Goal: Book appointment/travel/reservation

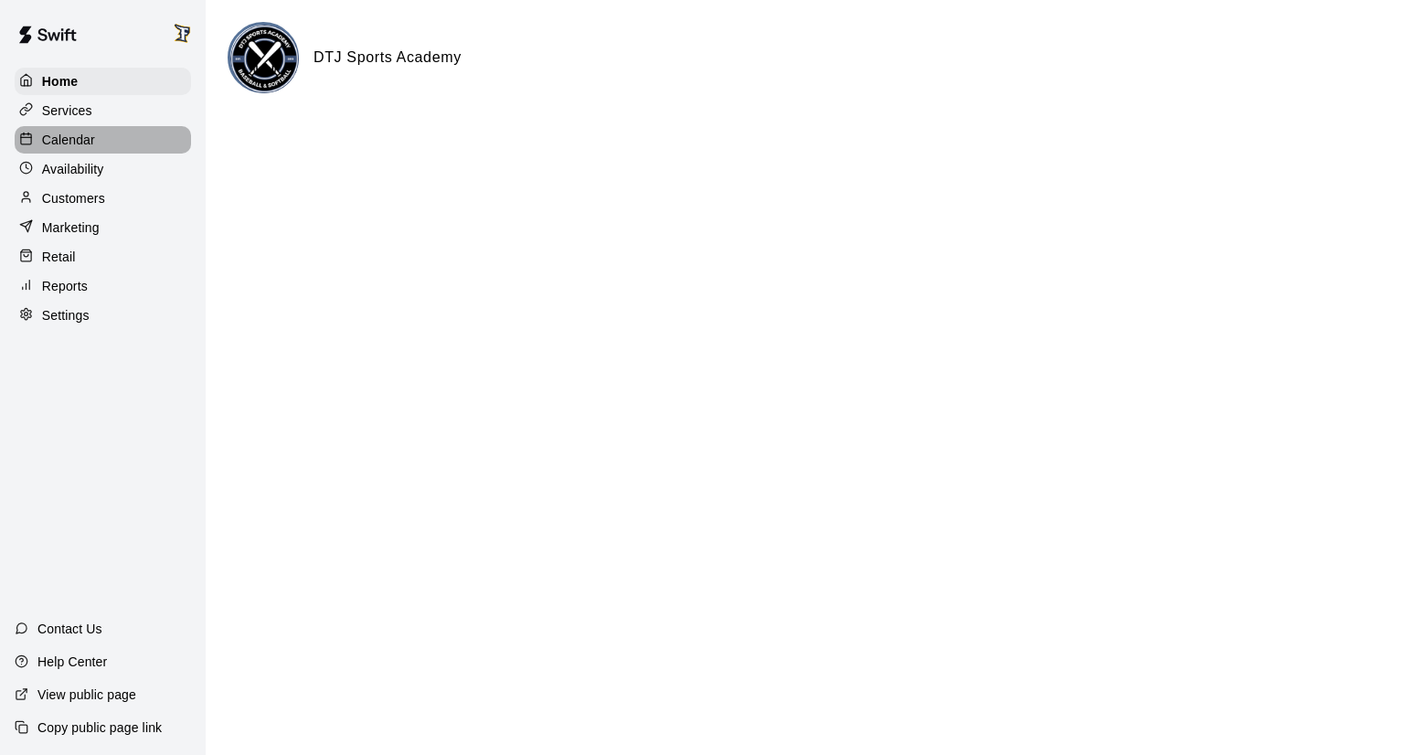
click at [64, 154] on div "Calendar" at bounding box center [103, 139] width 176 height 27
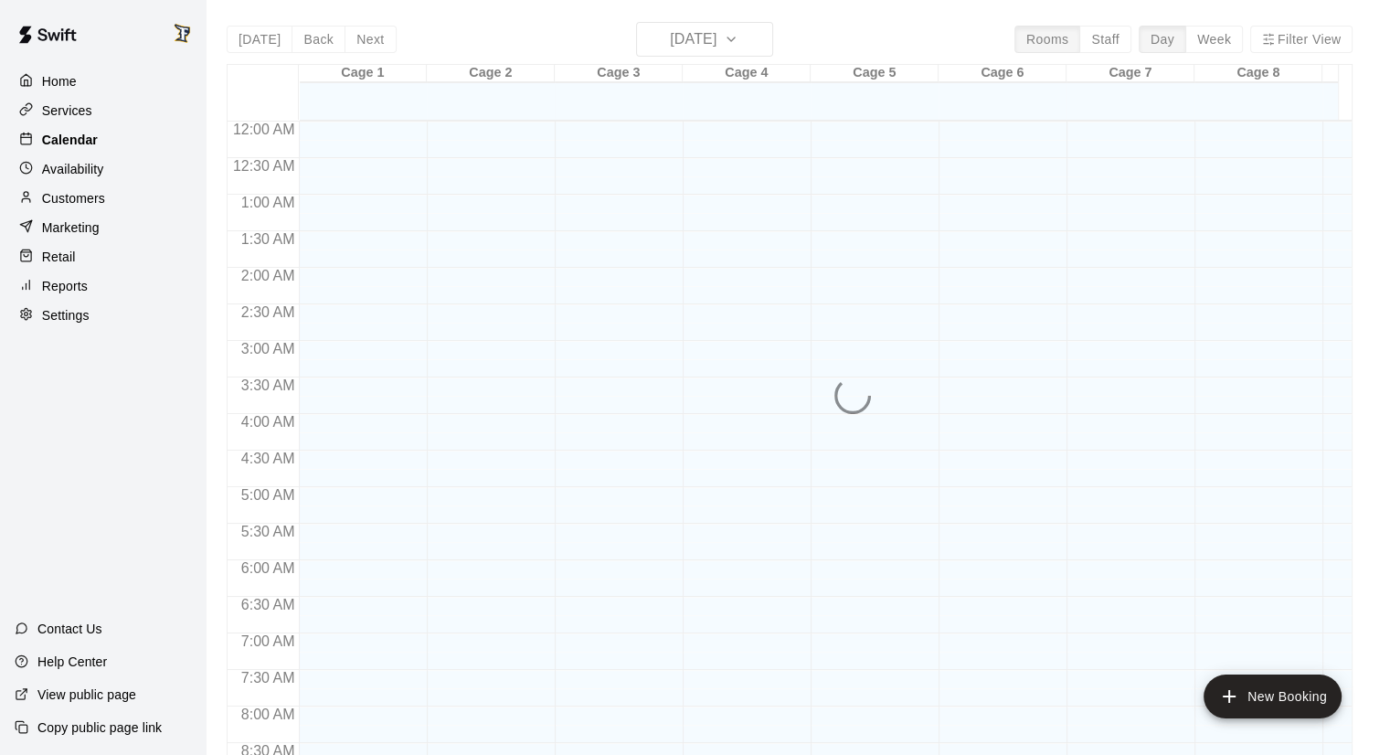
scroll to position [1045, 0]
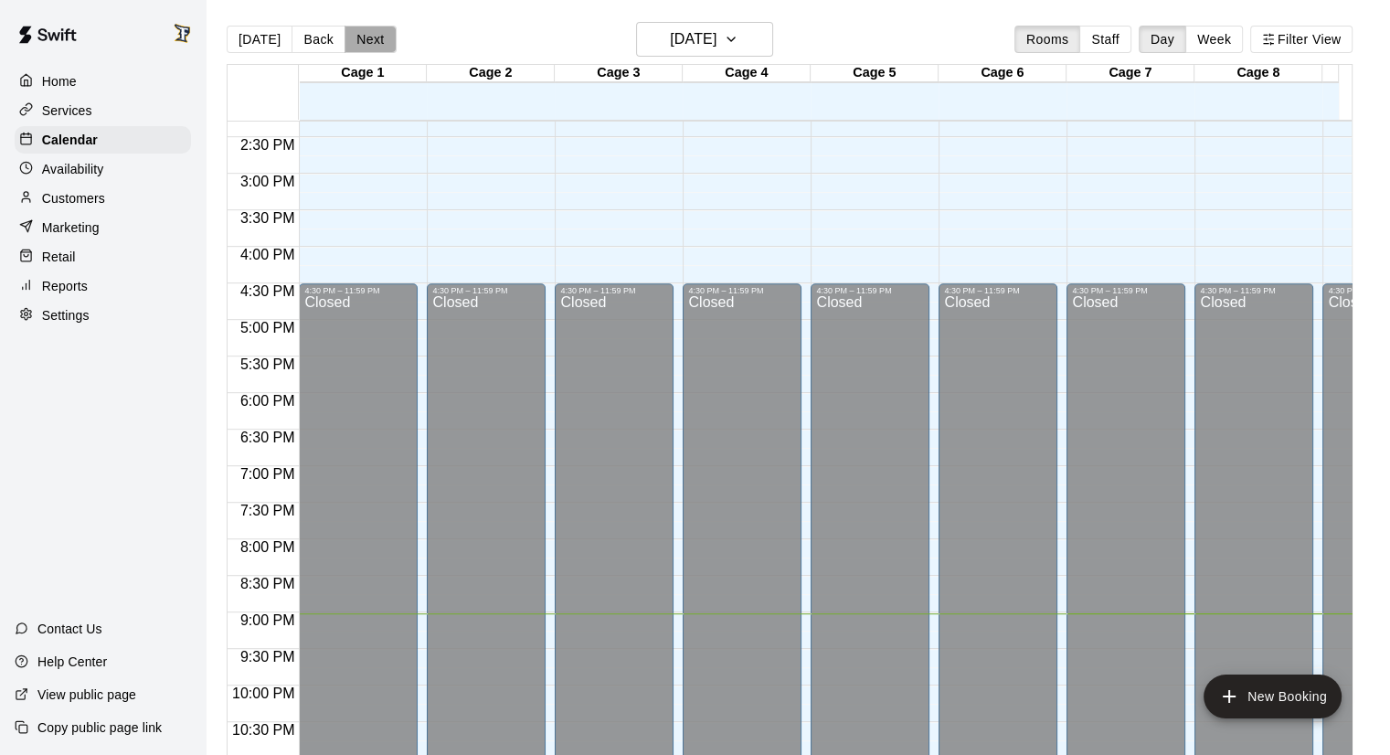
click at [362, 40] on button "Next" at bounding box center [370, 39] width 51 height 27
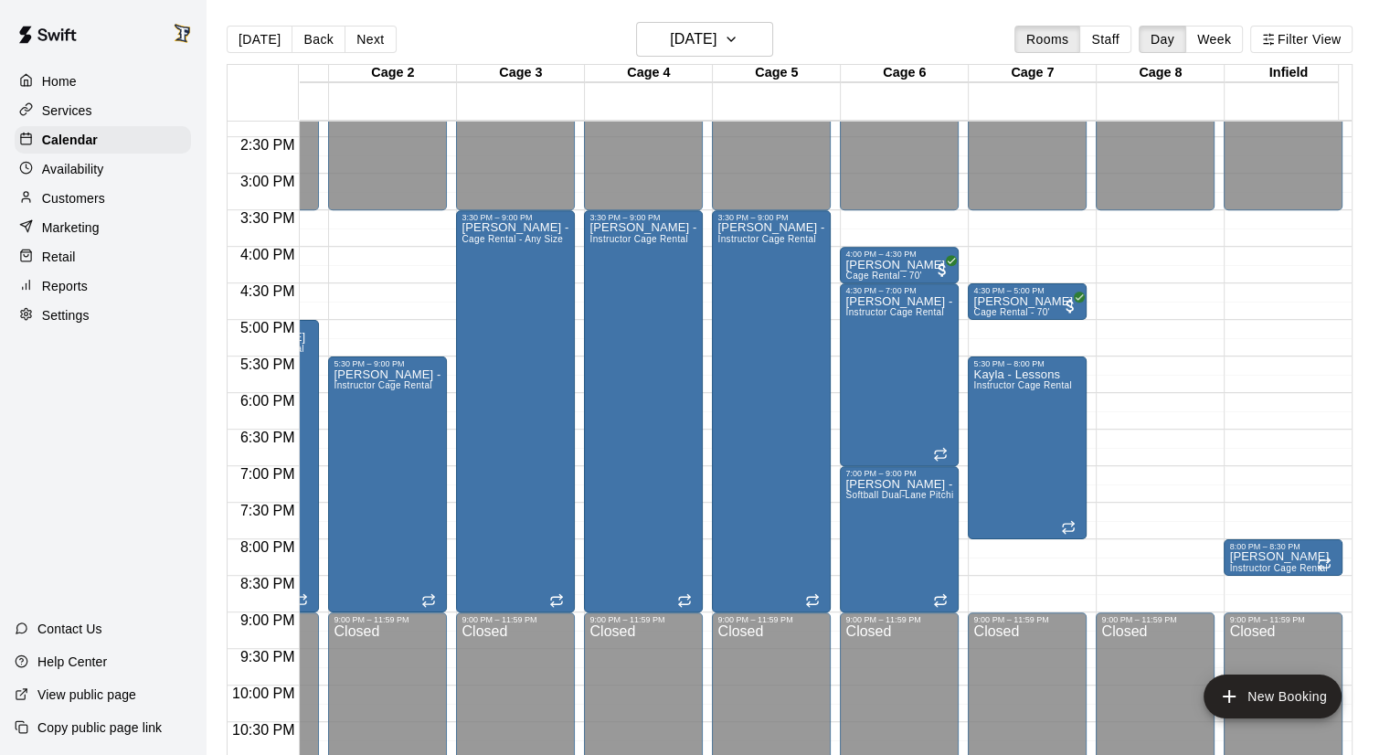
scroll to position [1045, 99]
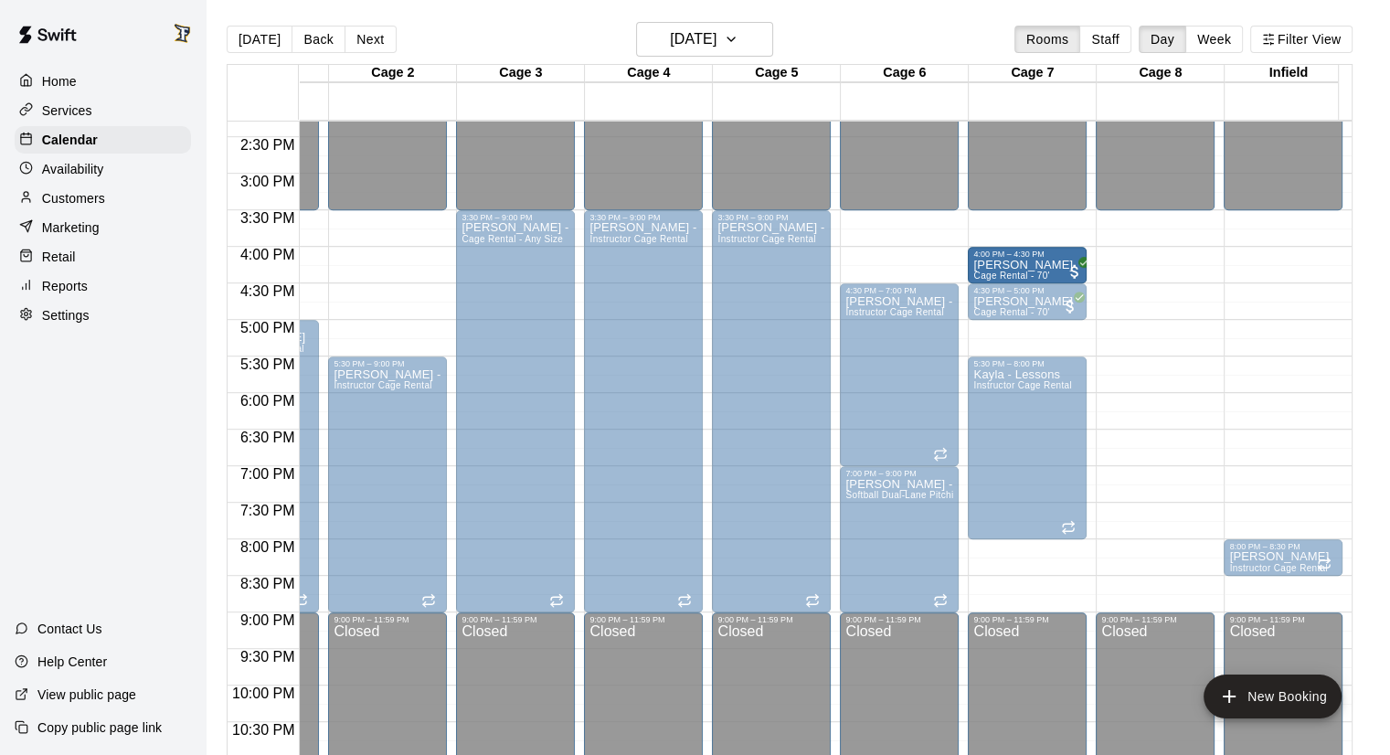
drag, startPoint x: 899, startPoint y: 262, endPoint x: 1018, endPoint y: 274, distance: 119.4
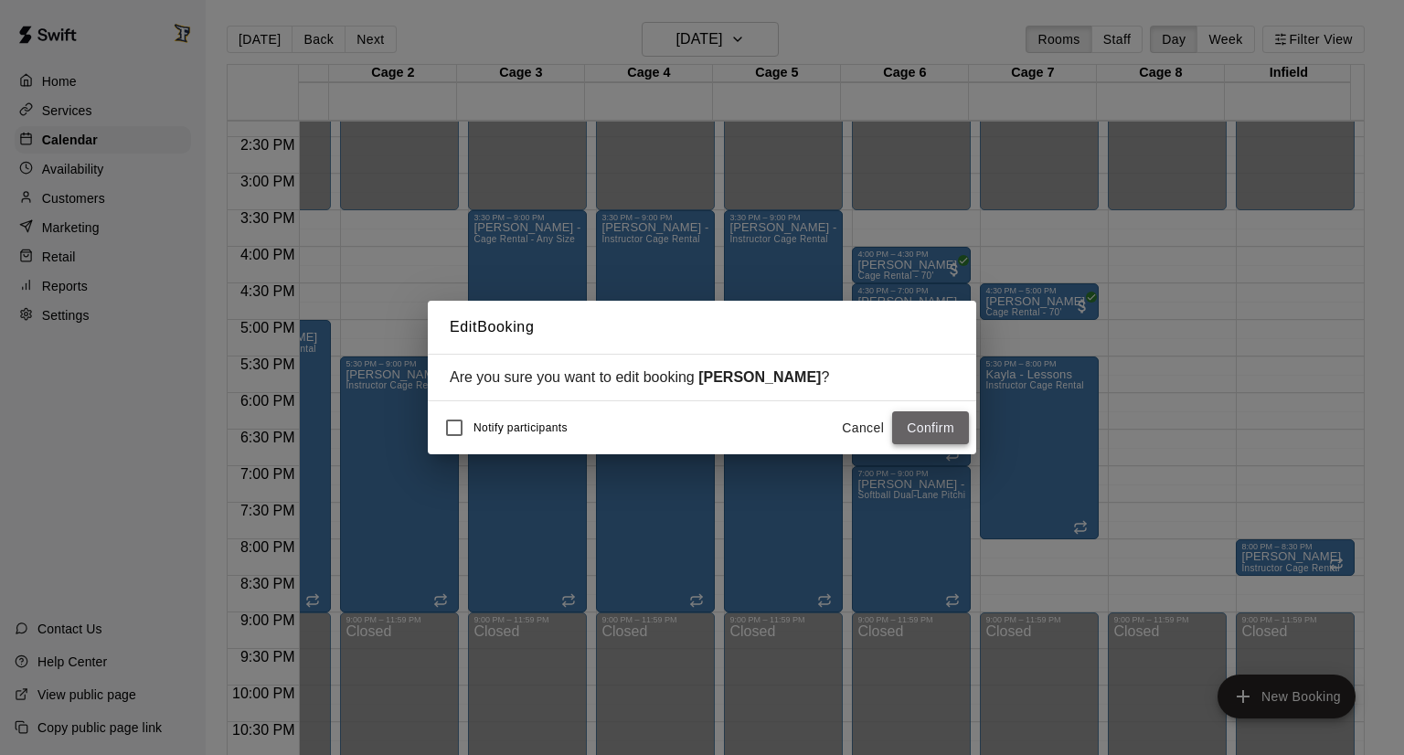
click at [940, 435] on button "Confirm" at bounding box center [930, 428] width 77 height 34
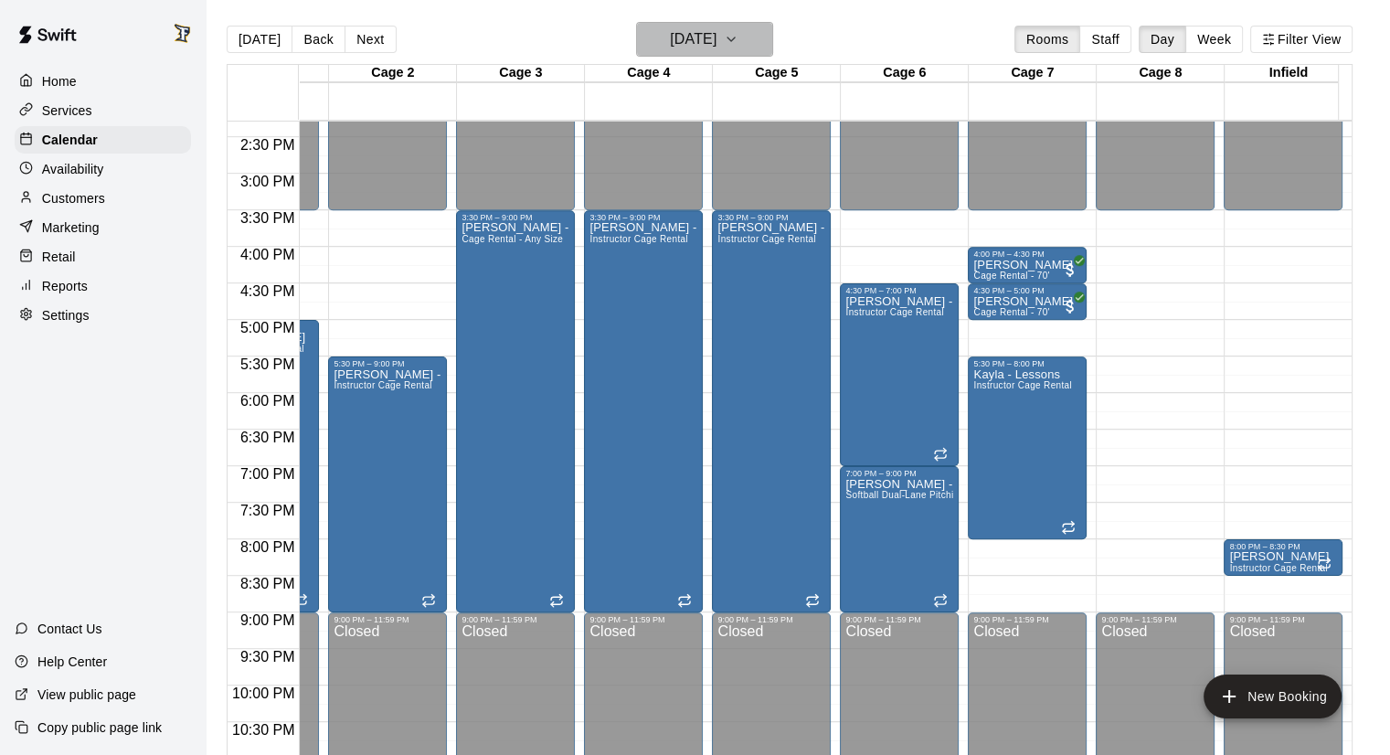
click at [754, 37] on button "[DATE]" at bounding box center [704, 39] width 137 height 35
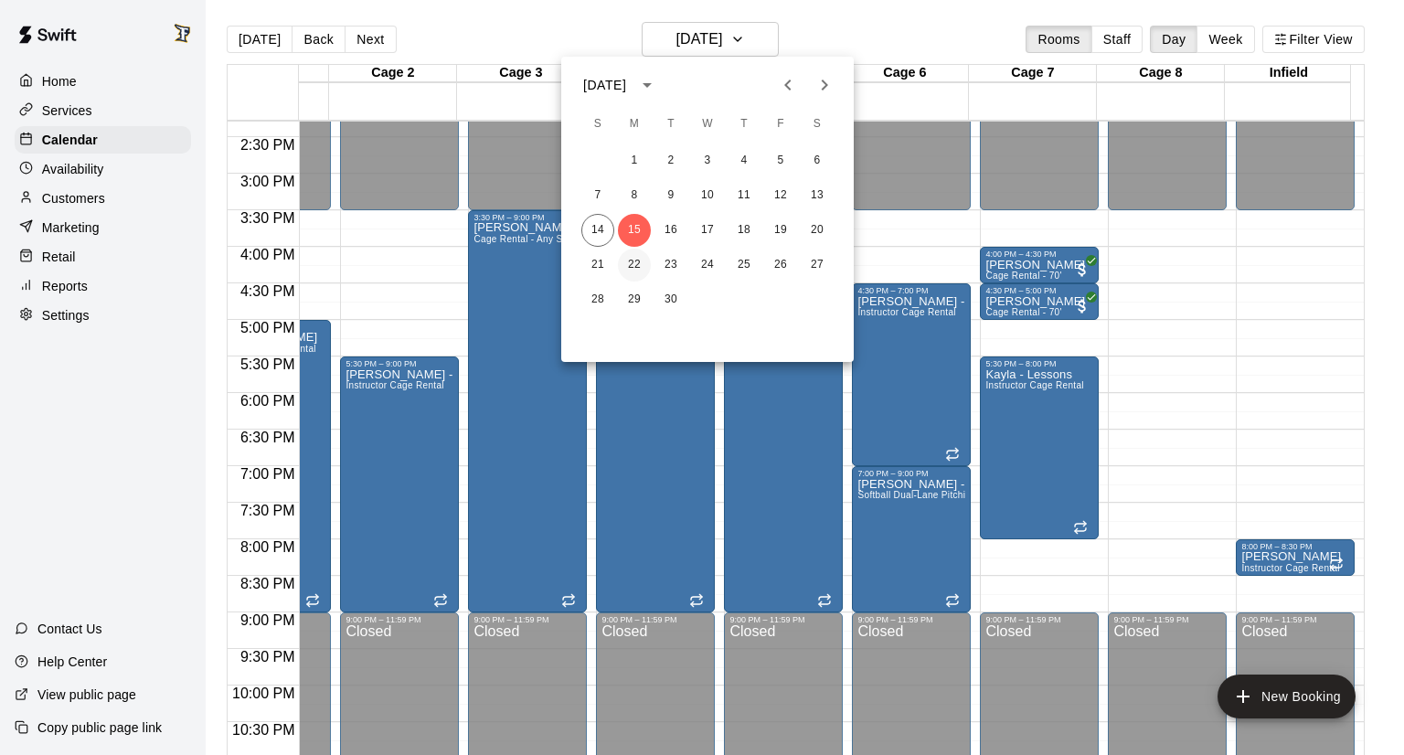
click at [629, 257] on button "22" at bounding box center [634, 265] width 33 height 33
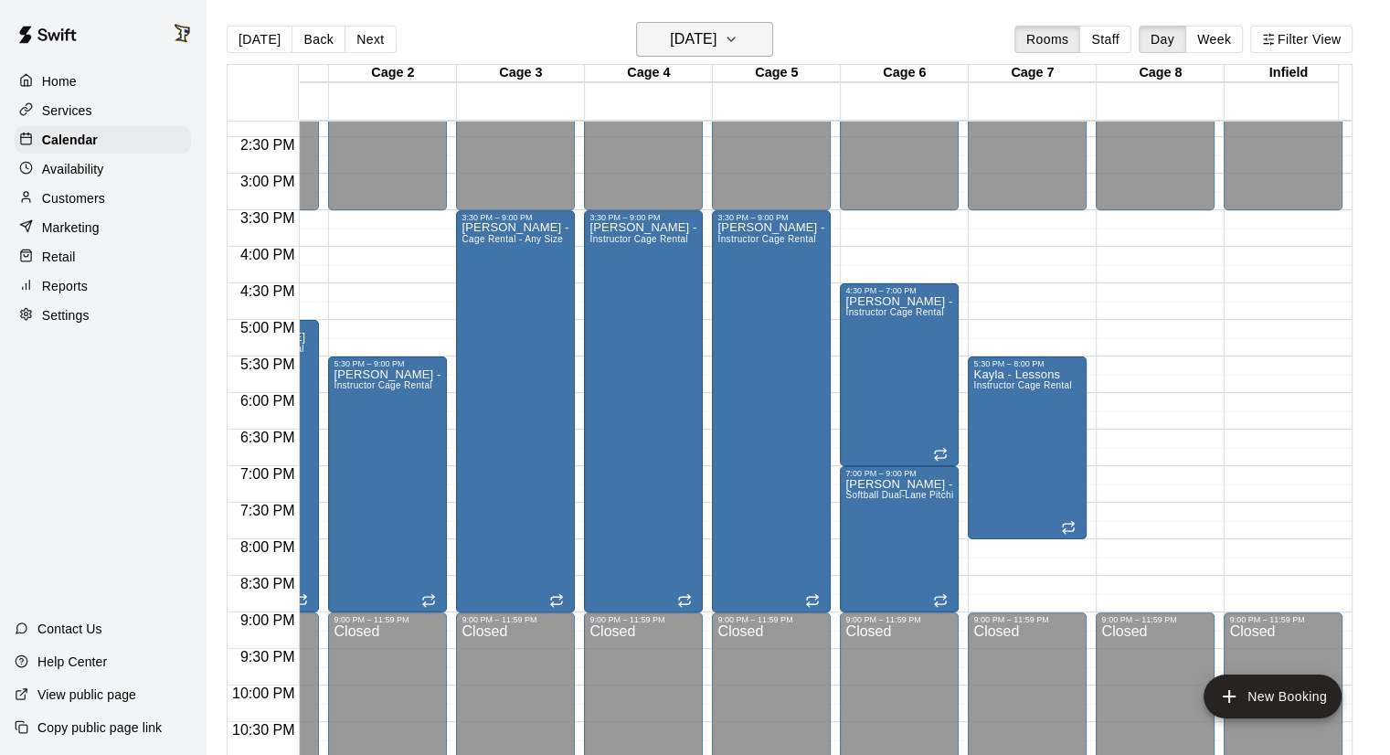
click at [717, 45] on h6 "[DATE]" at bounding box center [693, 40] width 47 height 26
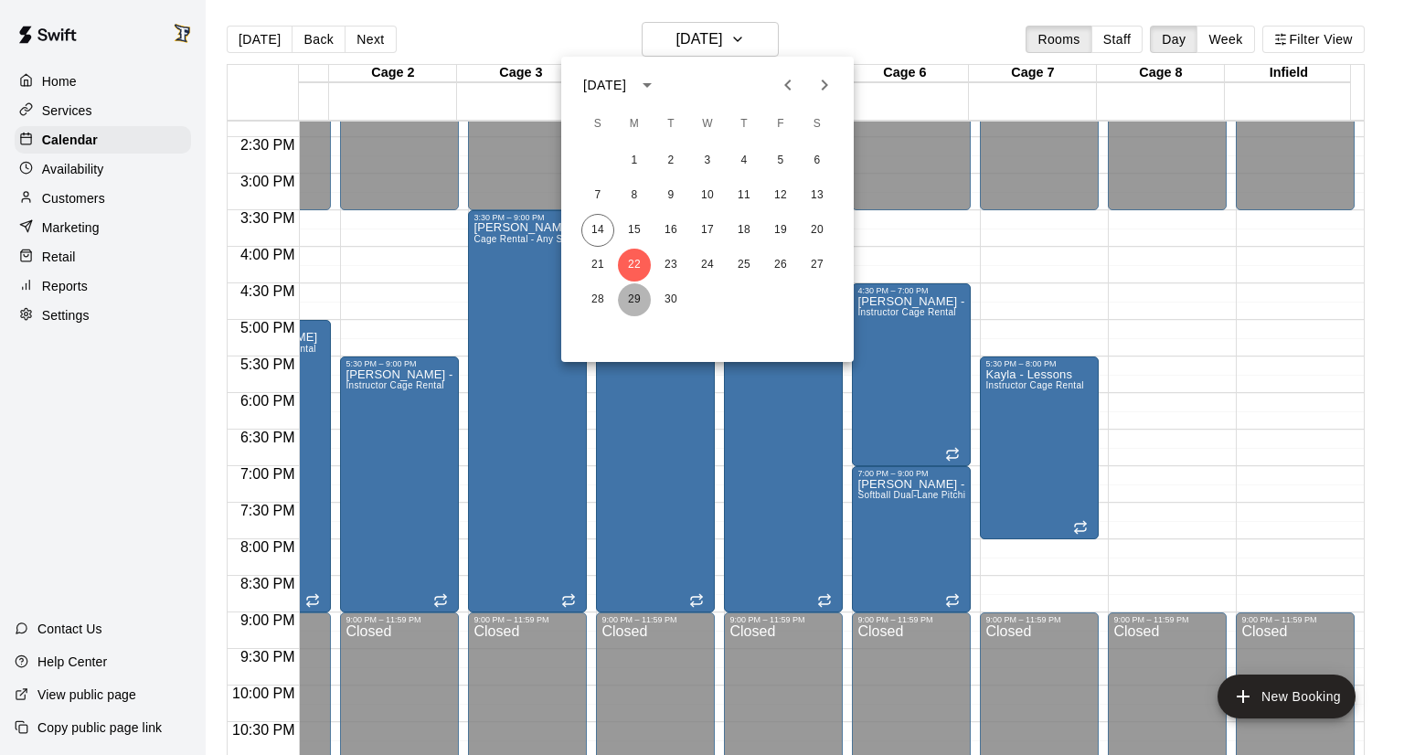
click at [632, 300] on button "29" at bounding box center [634, 299] width 33 height 33
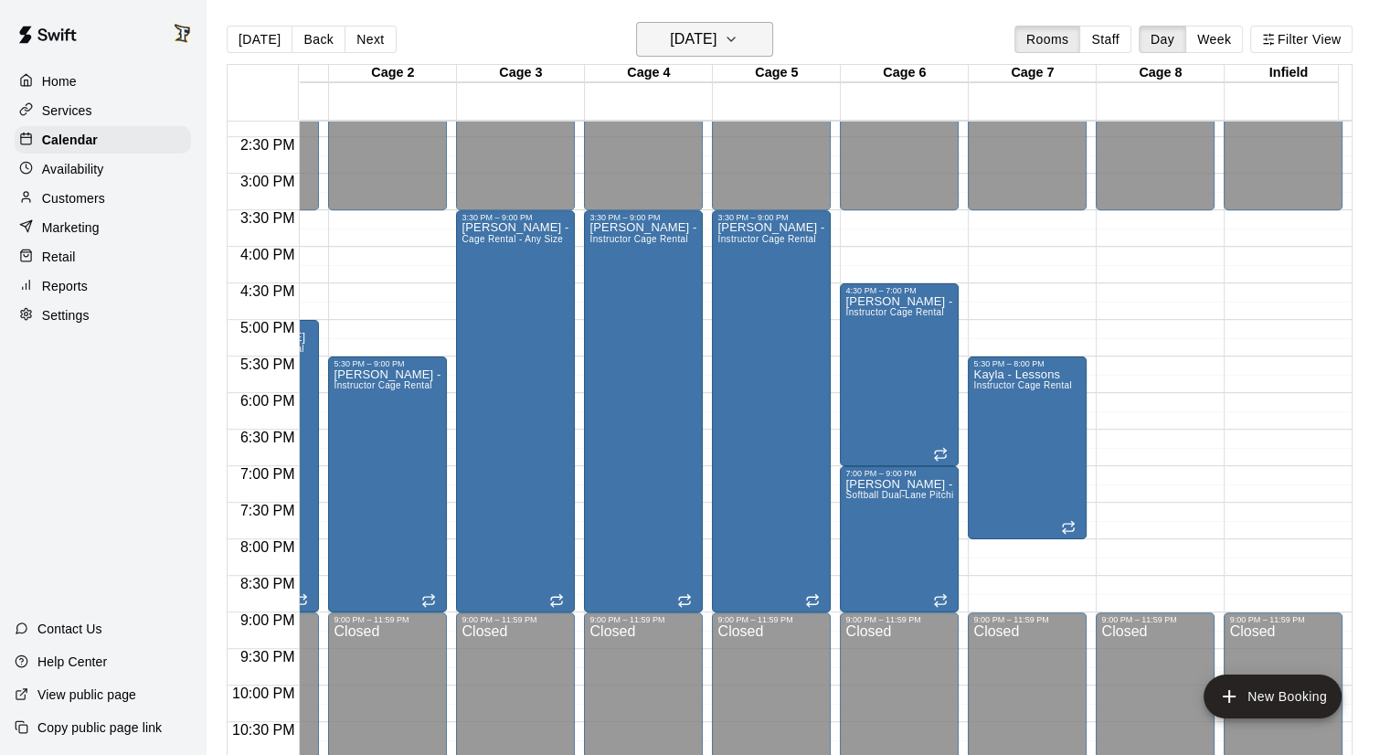
click at [713, 33] on h6 "[DATE]" at bounding box center [693, 40] width 47 height 26
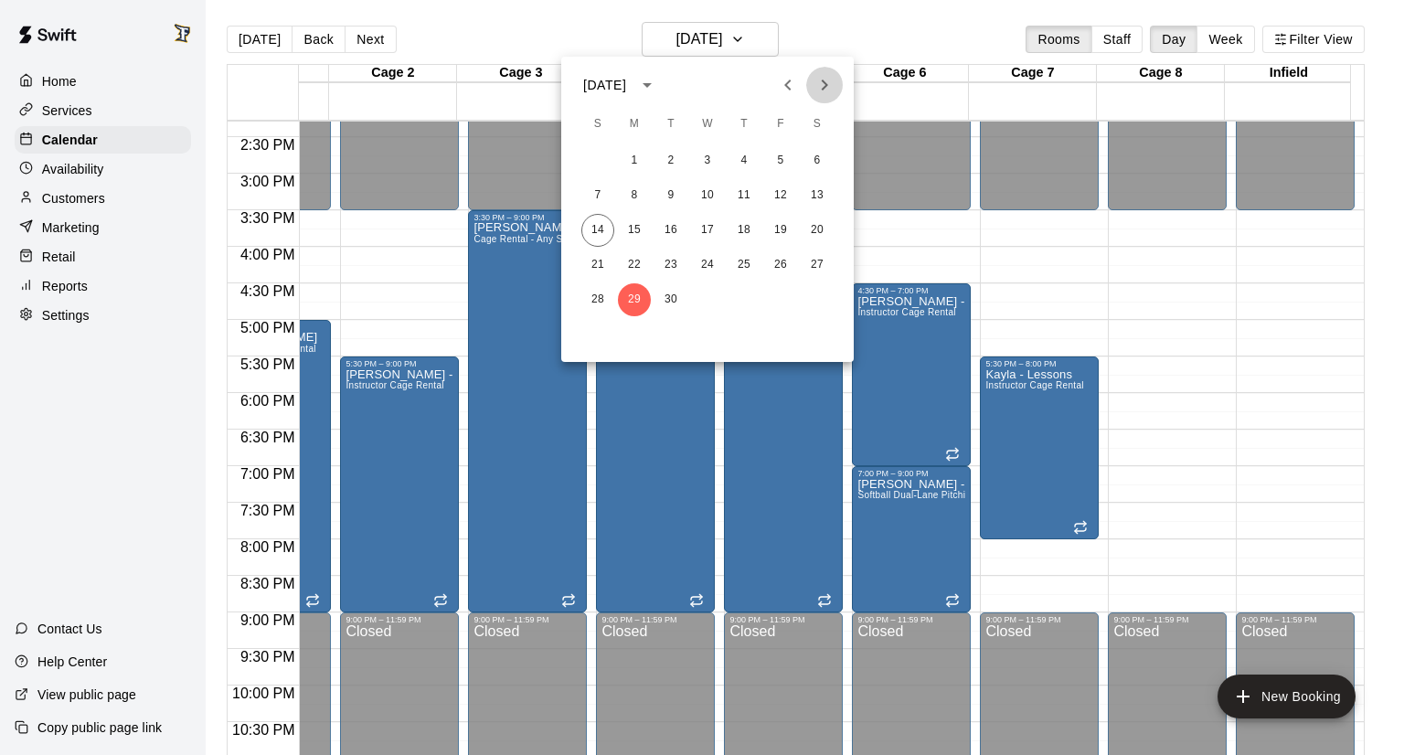
click at [832, 78] on icon "Next month" at bounding box center [824, 85] width 22 height 22
click at [631, 195] on button "6" at bounding box center [634, 195] width 33 height 33
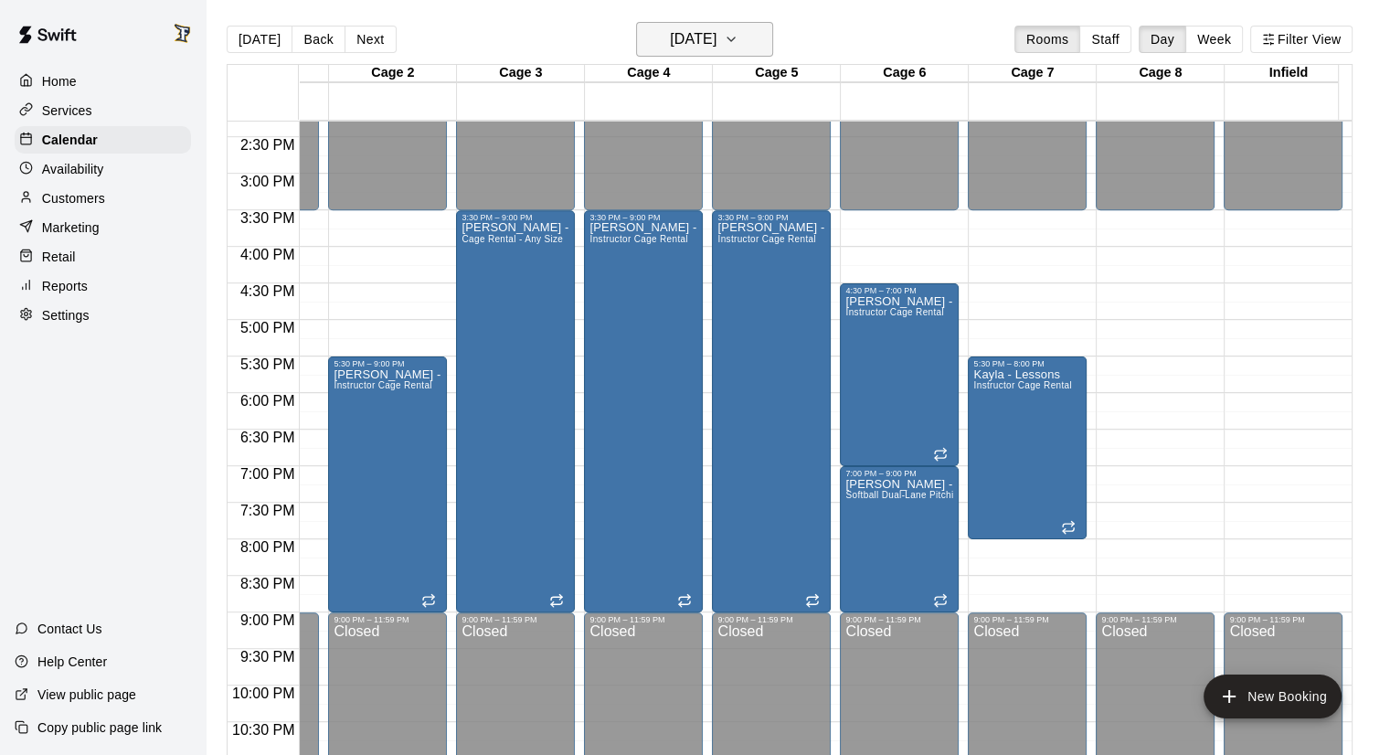
click at [712, 48] on h6 "[DATE]" at bounding box center [693, 40] width 47 height 26
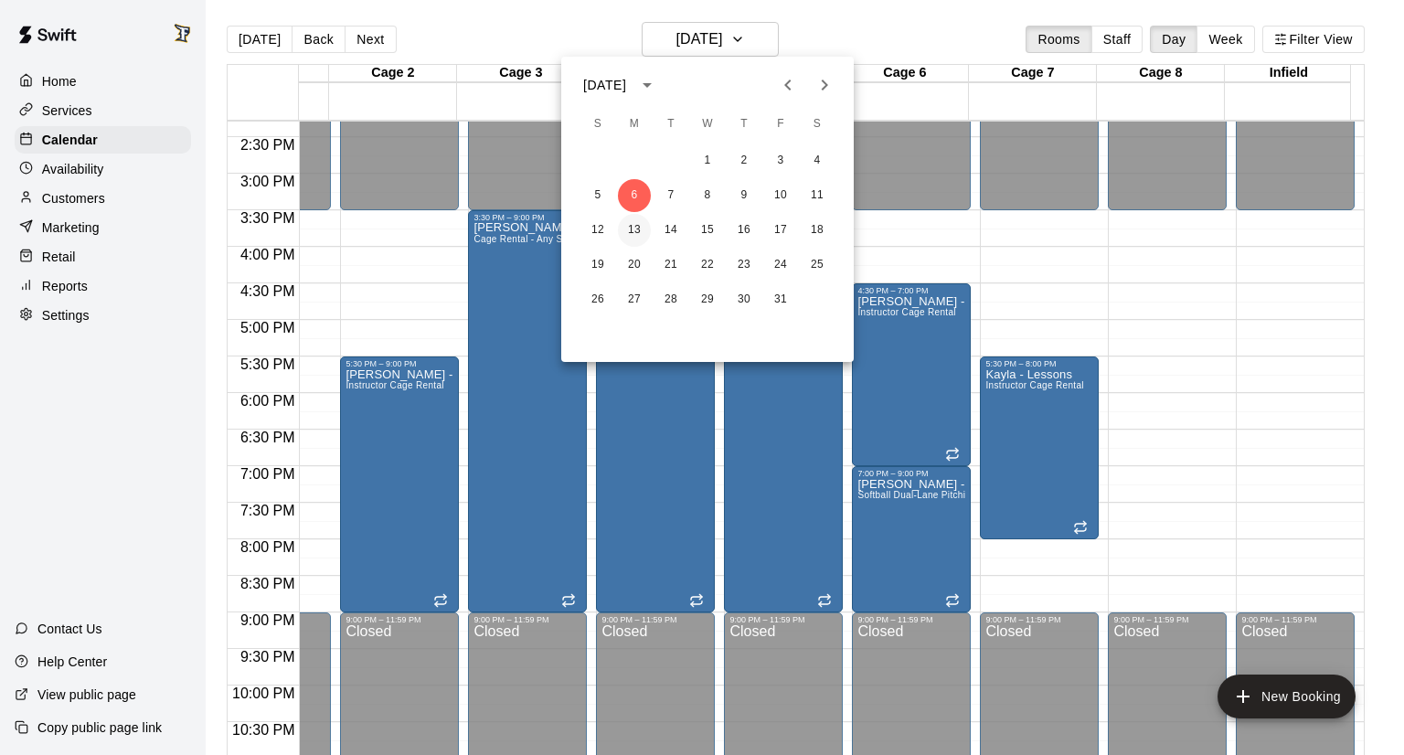
click at [632, 220] on button "13" at bounding box center [634, 230] width 33 height 33
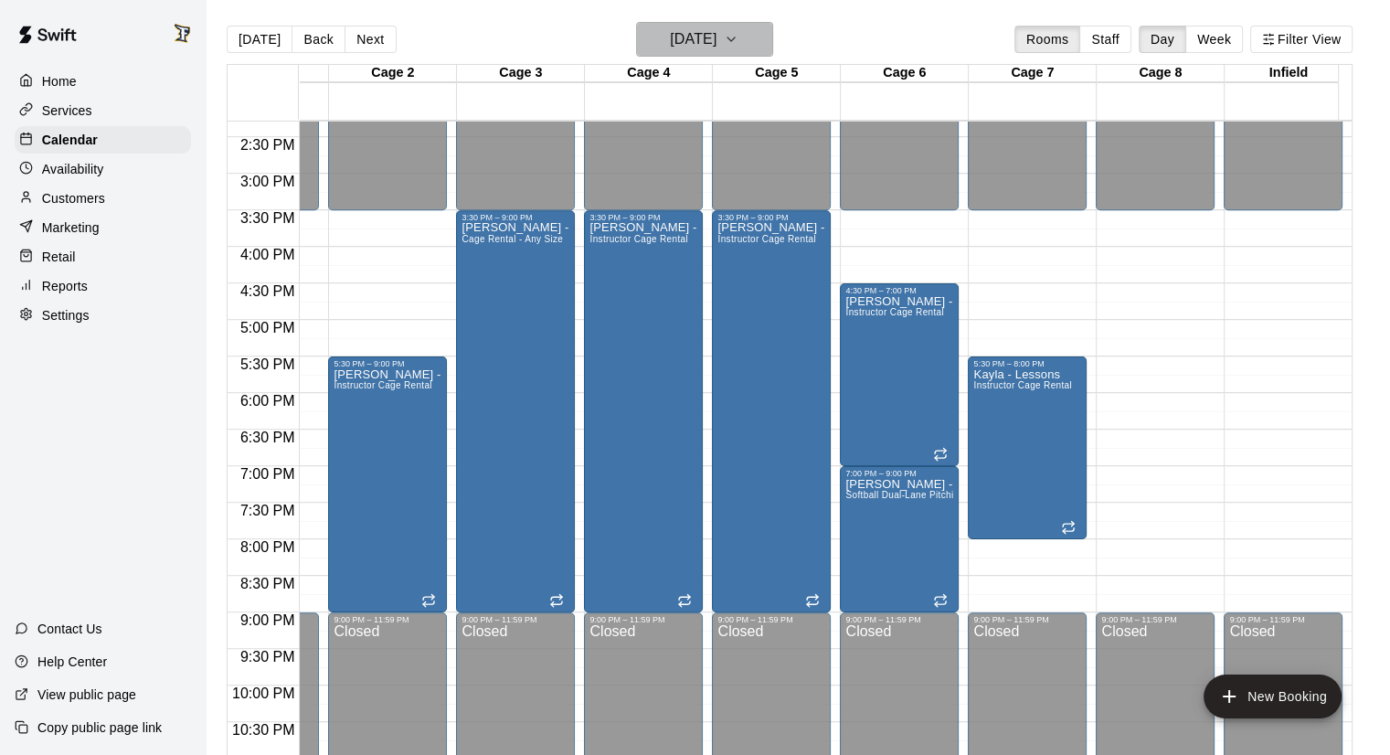
click at [711, 45] on h6 "[DATE]" at bounding box center [693, 40] width 47 height 26
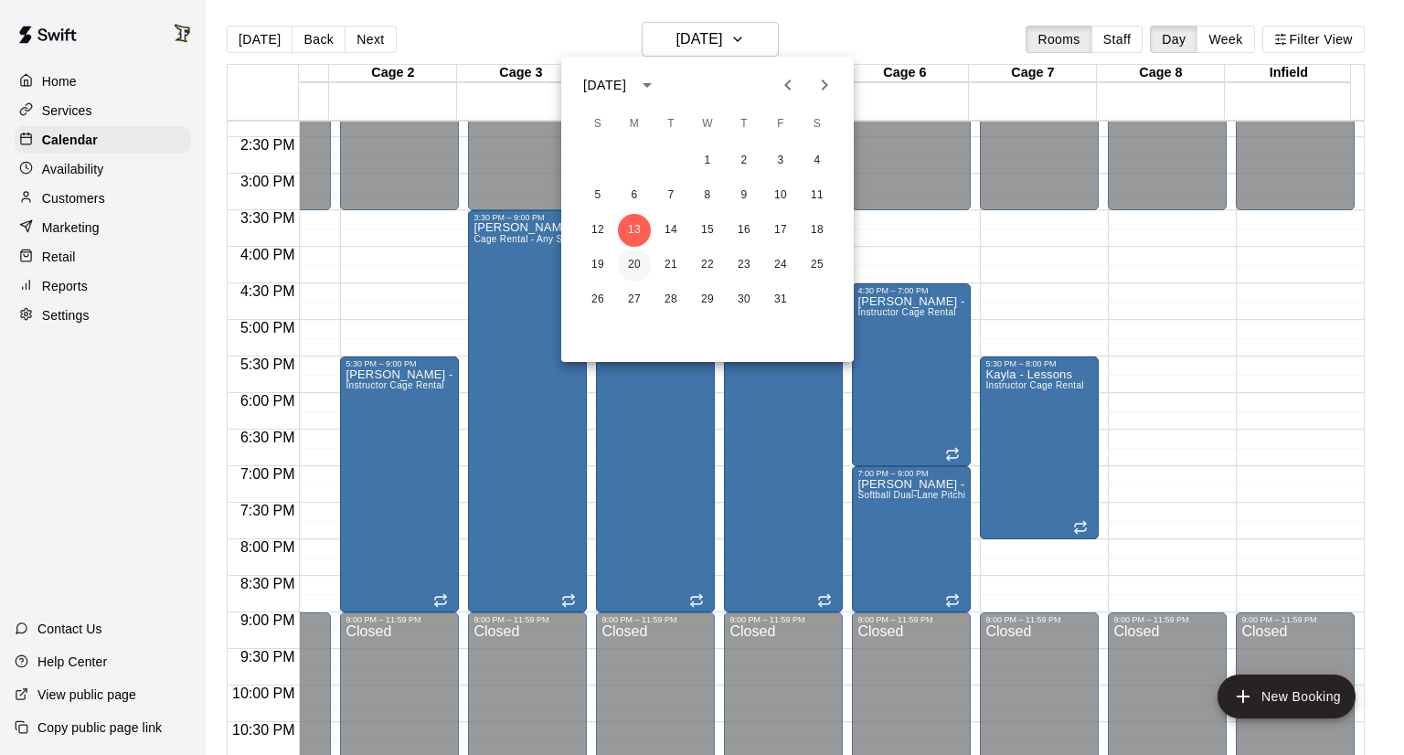
click at [632, 262] on button "20" at bounding box center [634, 265] width 33 height 33
